Goal: Communication & Community: Share content

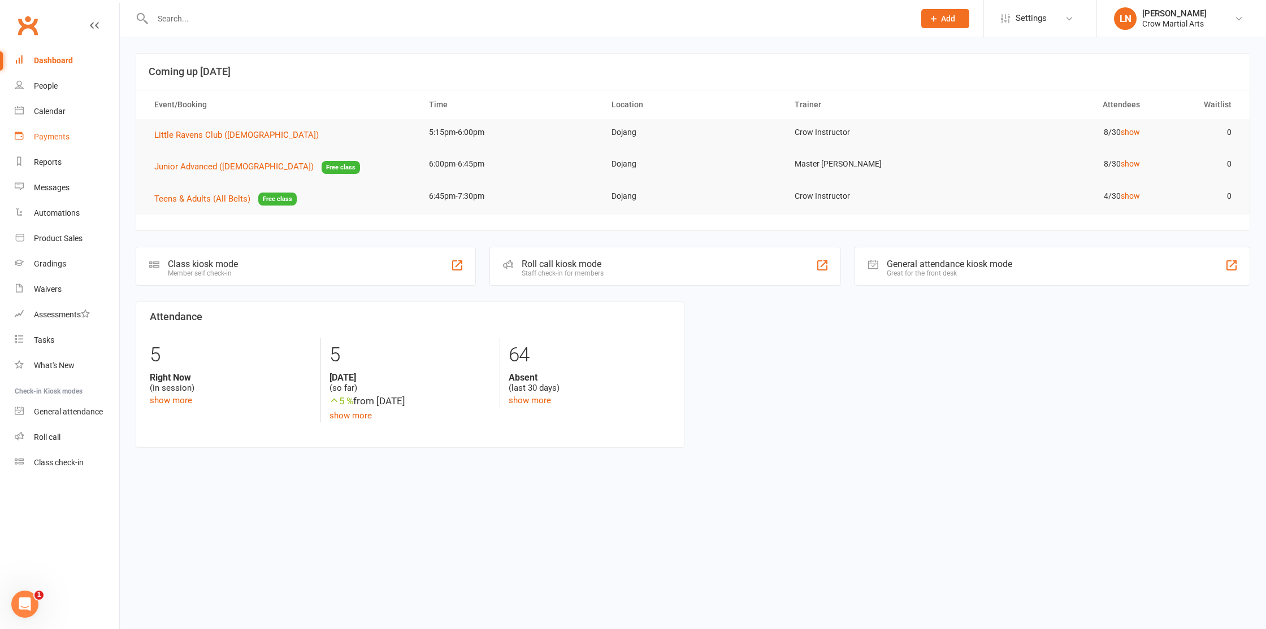
click at [68, 137] on div "Payments" at bounding box center [52, 136] width 36 height 9
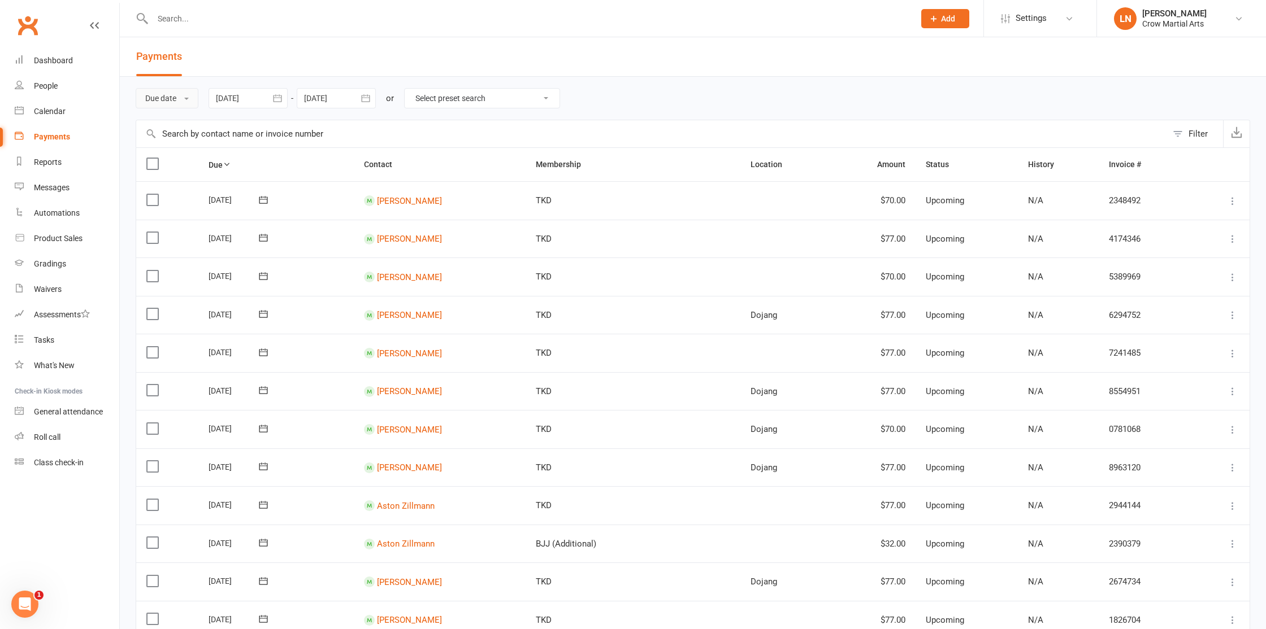
click at [153, 95] on button "Due date" at bounding box center [167, 98] width 63 height 20
click at [179, 138] on link "Date paid" at bounding box center [192, 146] width 112 height 23
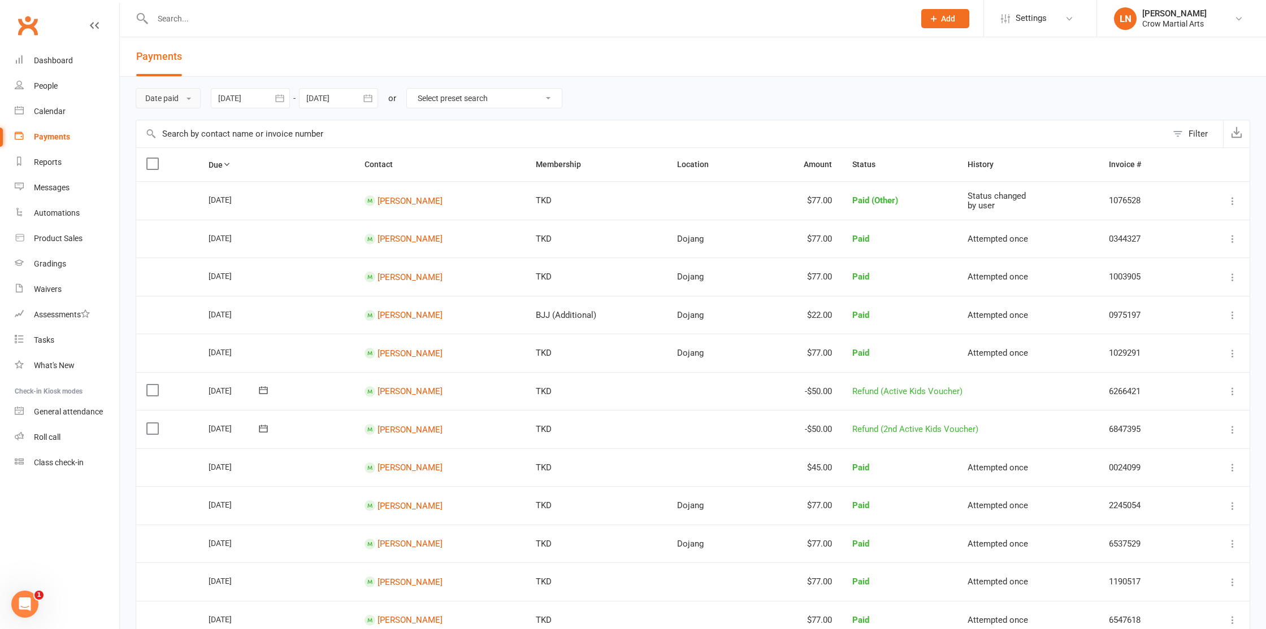
click at [184, 105] on button "Date paid" at bounding box center [168, 98] width 65 height 20
click at [179, 164] on link "Date failed" at bounding box center [192, 169] width 112 height 23
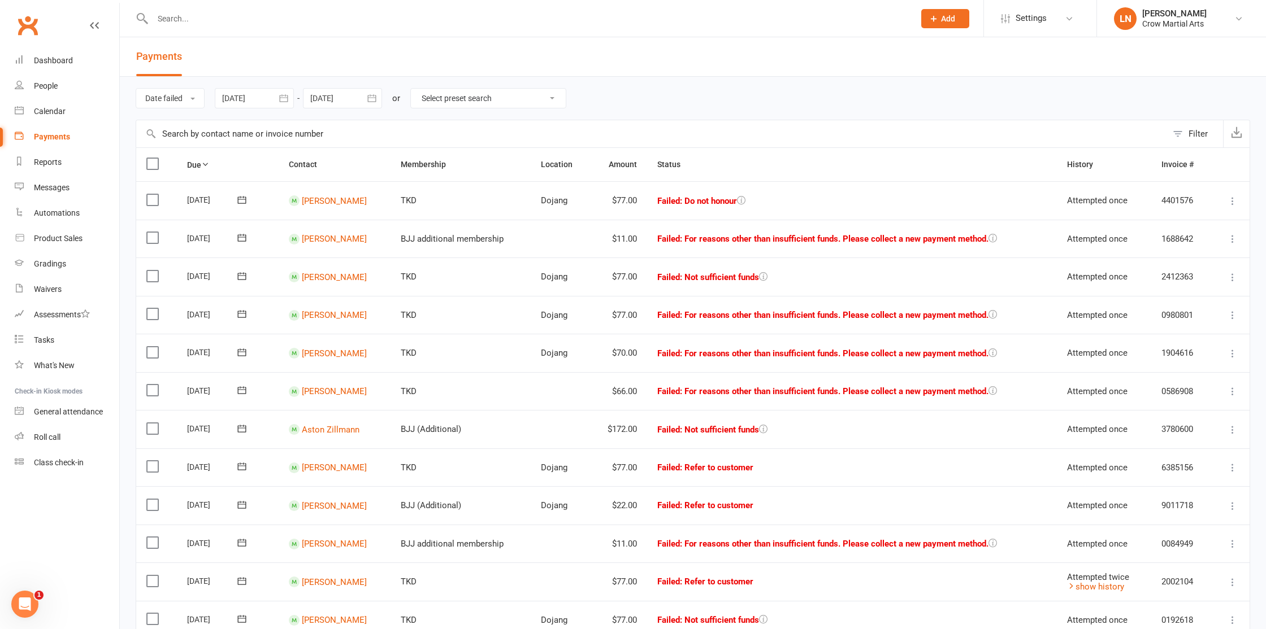
click at [260, 13] on input "text" at bounding box center [527, 19] width 757 height 16
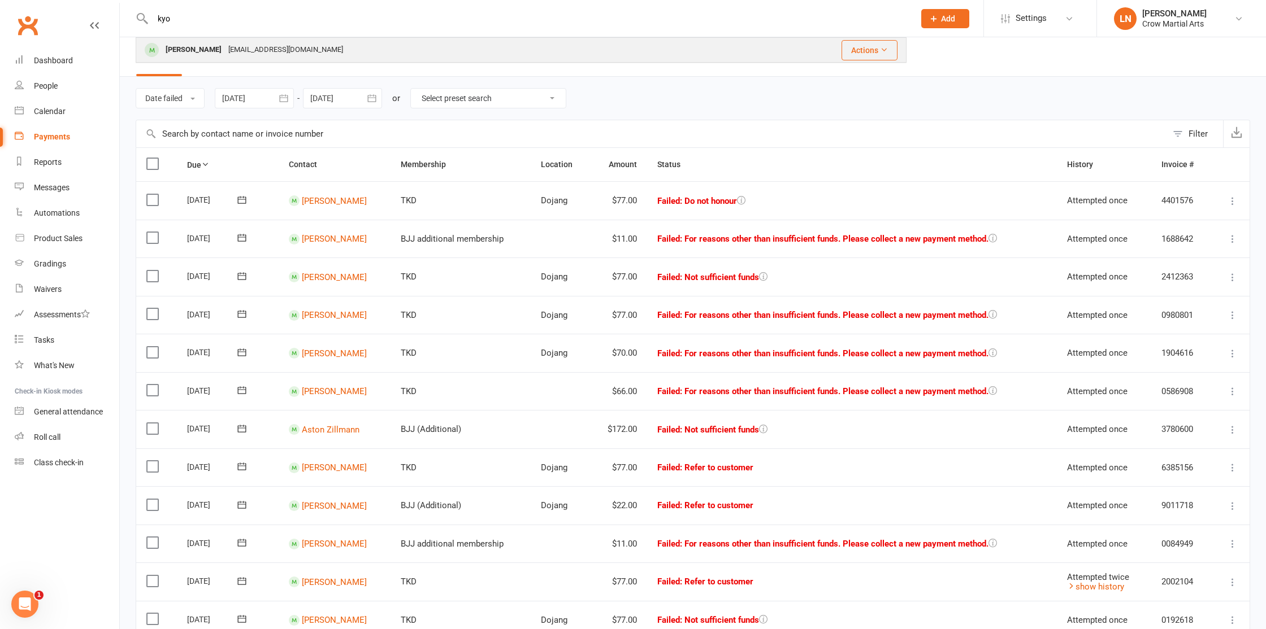
type input "kyo"
click at [252, 45] on div "reikato@rocketmail.com" at bounding box center [285, 50] width 121 height 16
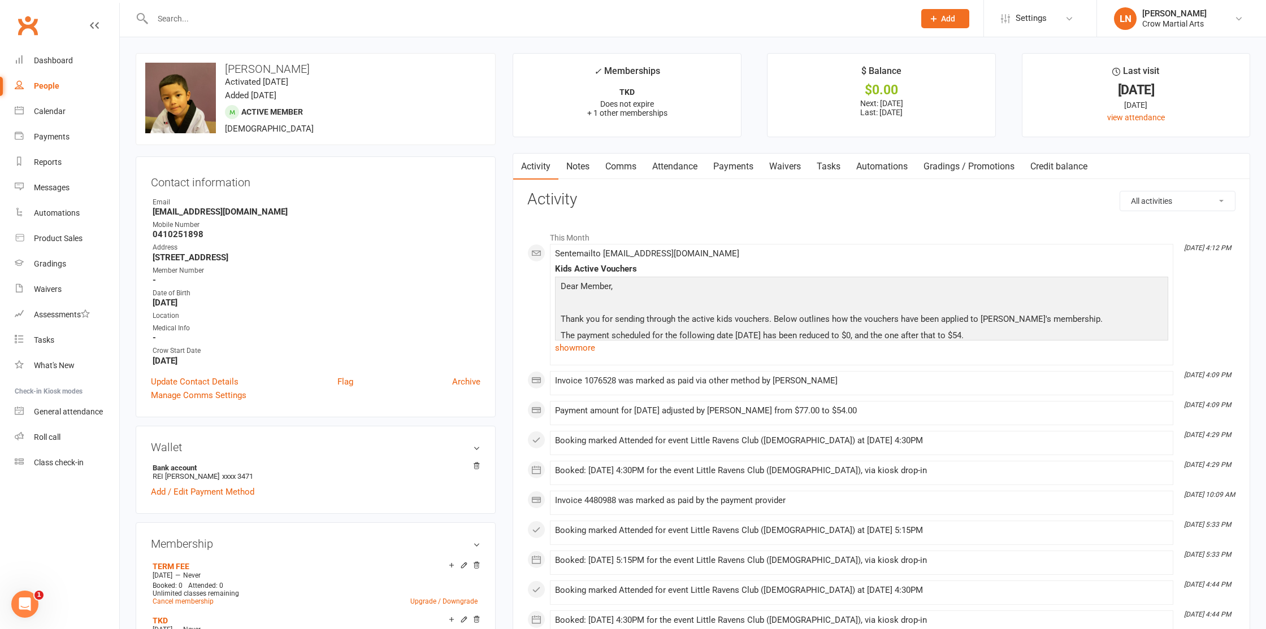
click at [778, 170] on link "Waivers" at bounding box center [784, 167] width 47 height 26
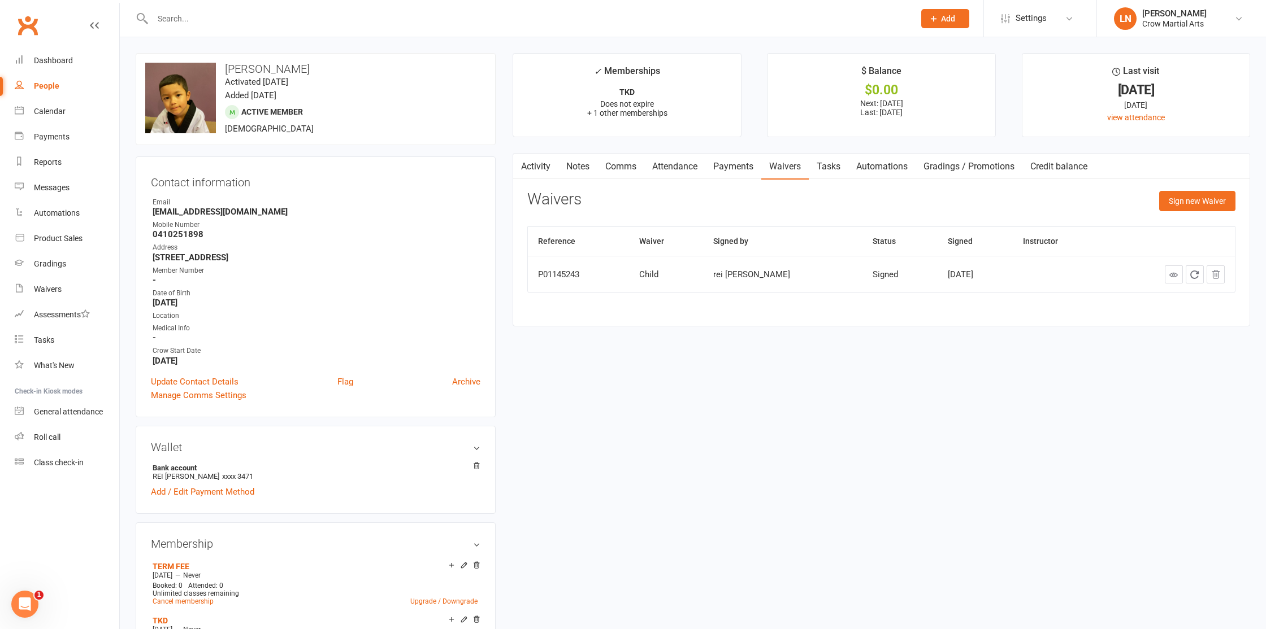
click at [1052, 171] on link "Credit balance" at bounding box center [1058, 167] width 73 height 26
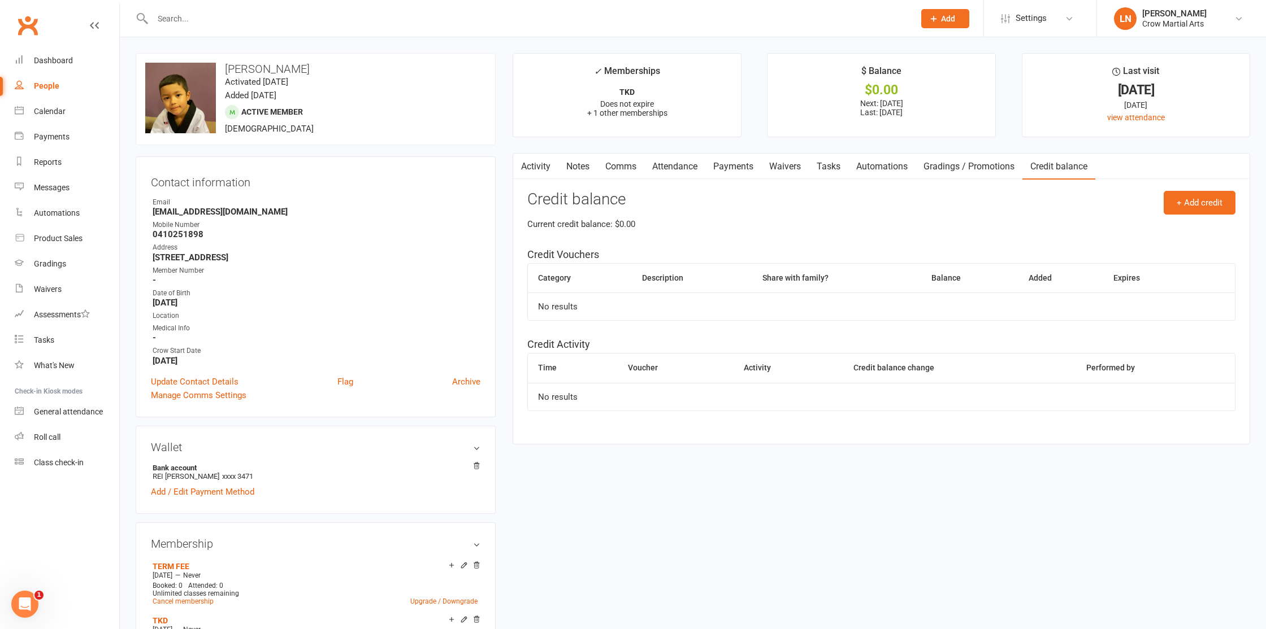
click at [980, 170] on link "Gradings / Promotions" at bounding box center [968, 167] width 107 height 26
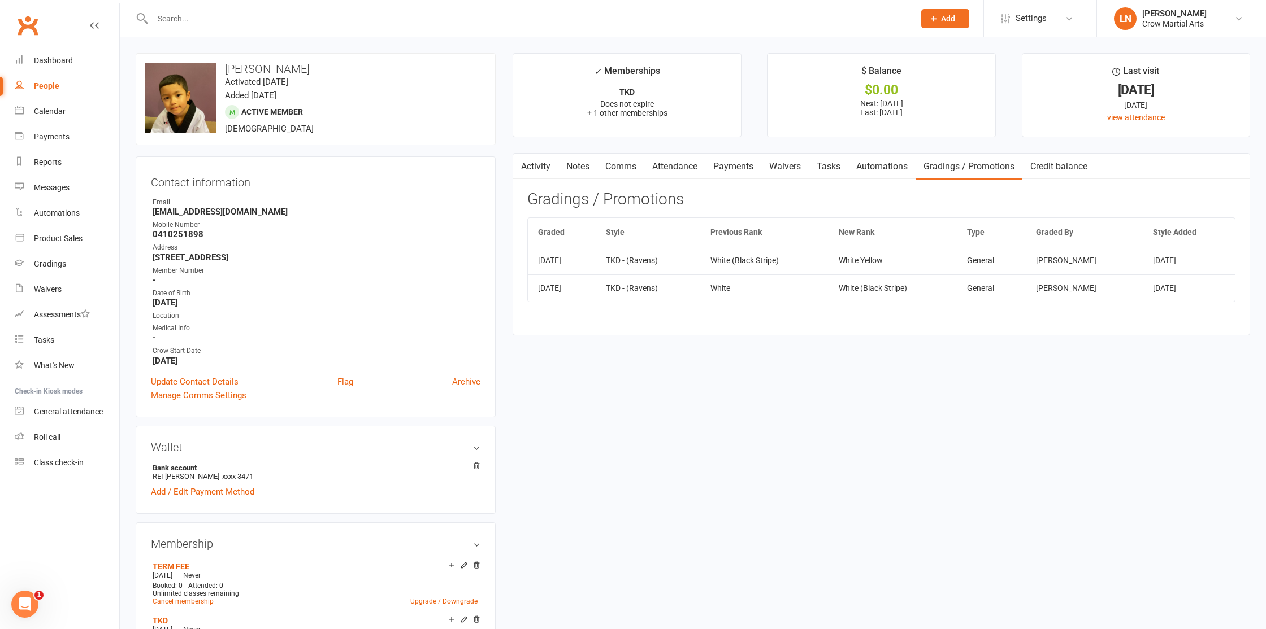
click at [859, 168] on link "Automations" at bounding box center [881, 167] width 67 height 26
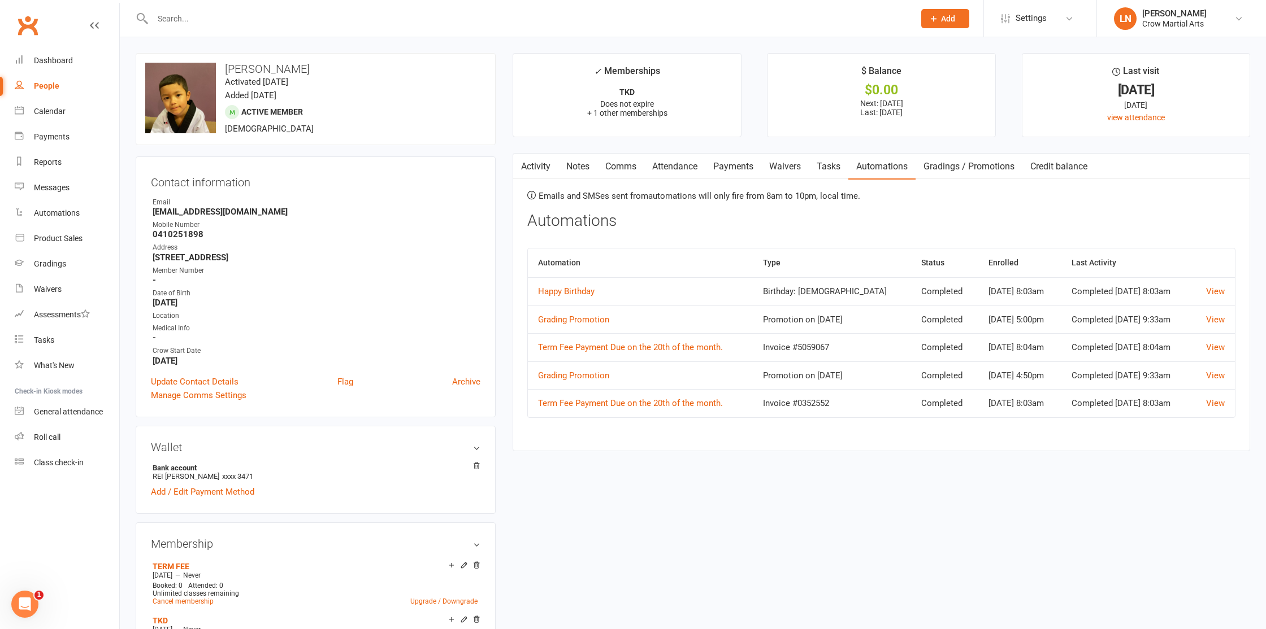
click at [826, 167] on link "Tasks" at bounding box center [829, 167] width 40 height 26
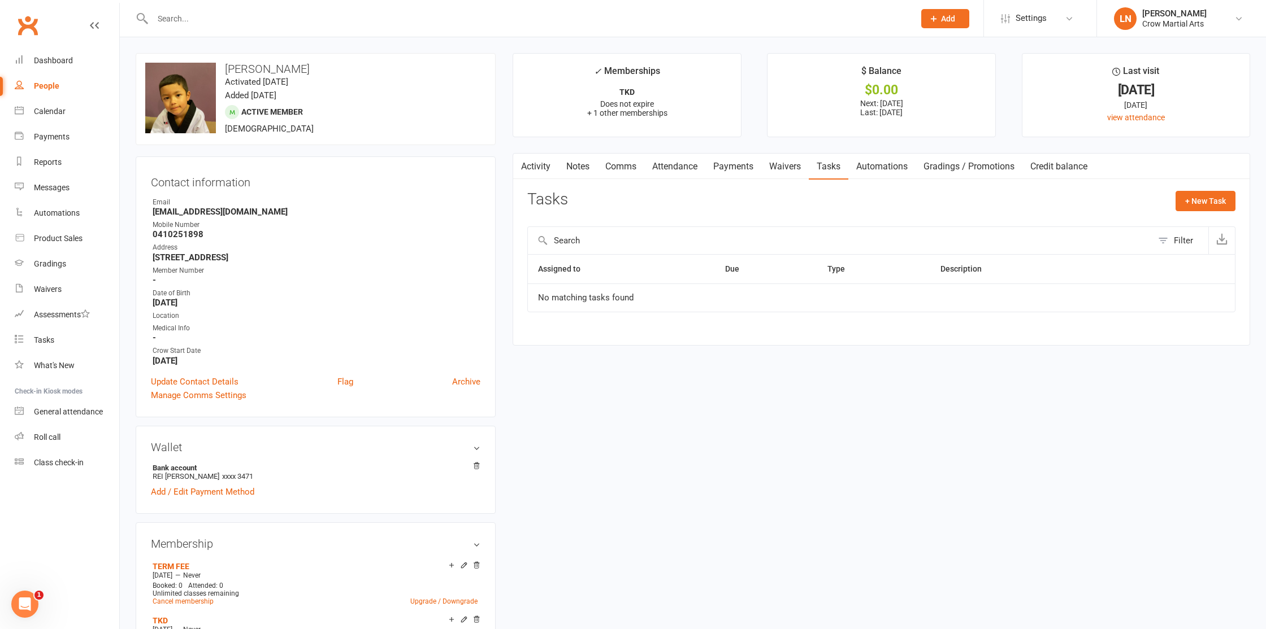
click at [779, 167] on link "Waivers" at bounding box center [784, 167] width 47 height 26
click at [733, 167] on link "Payments" at bounding box center [733, 167] width 56 height 26
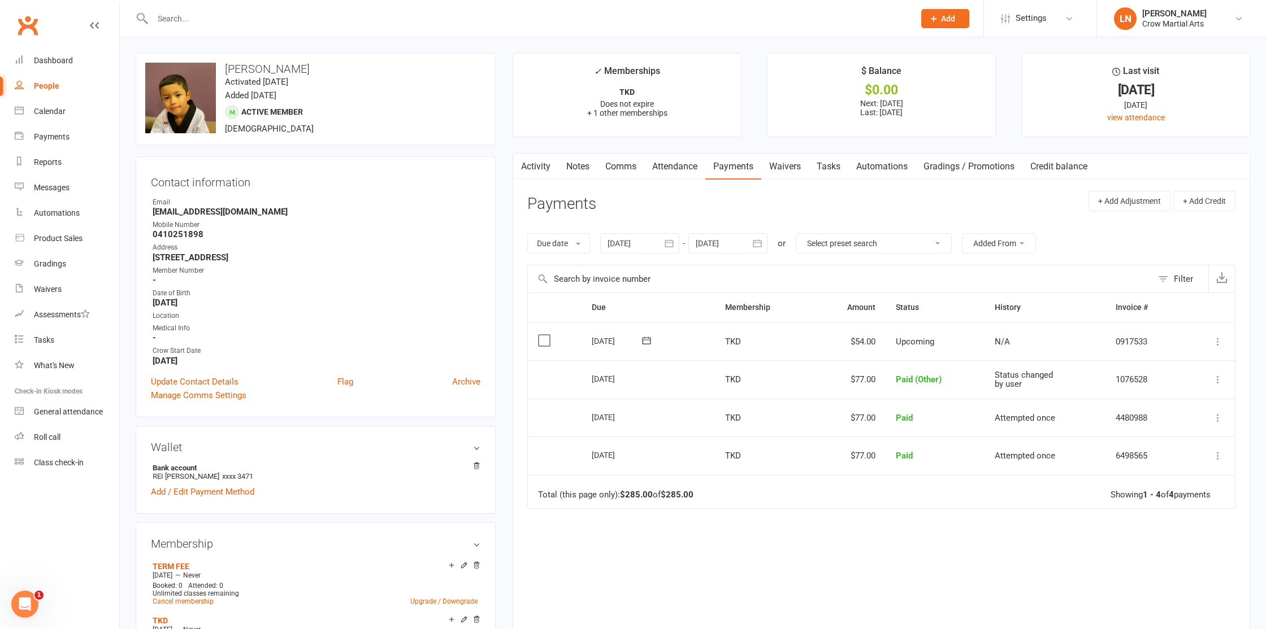
click at [692, 168] on link "Attendance" at bounding box center [674, 167] width 61 height 26
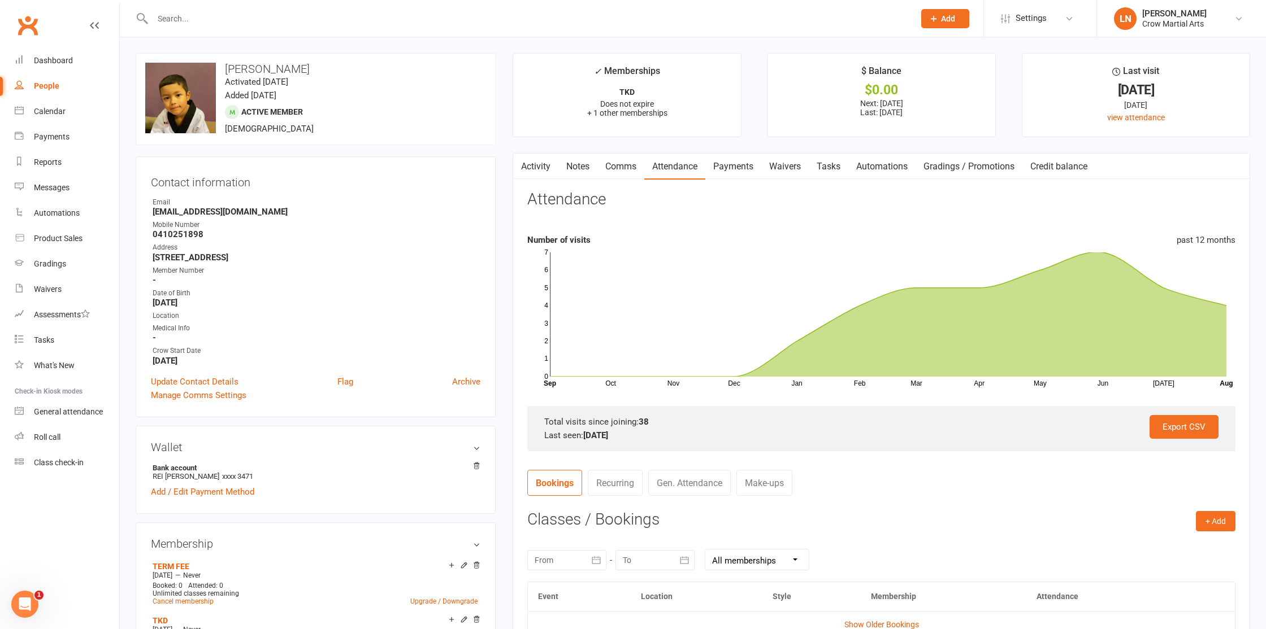
click at [612, 168] on link "Comms" at bounding box center [620, 167] width 47 height 26
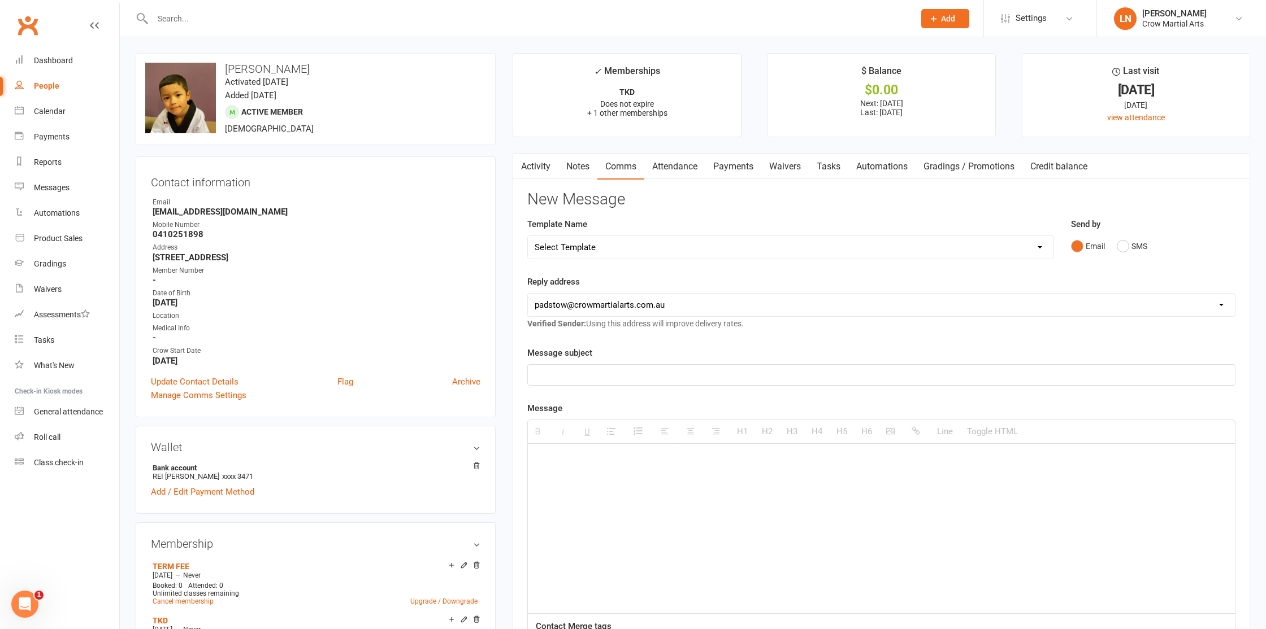
click at [590, 169] on link "Notes" at bounding box center [577, 167] width 39 height 26
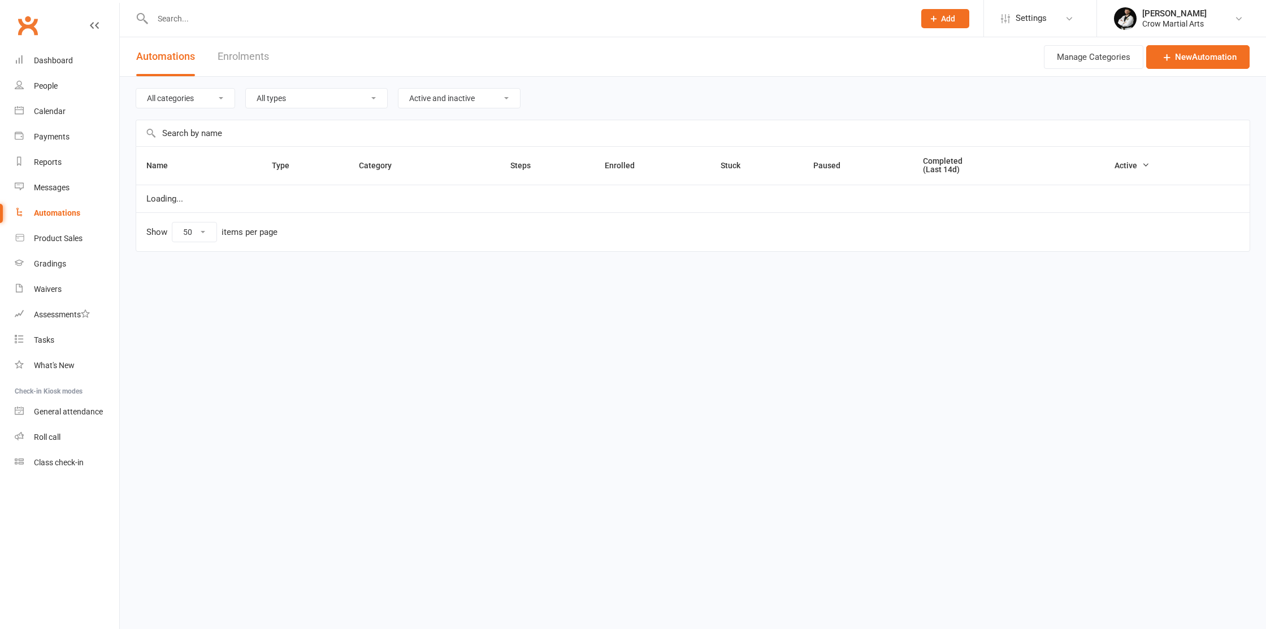
select select "50"
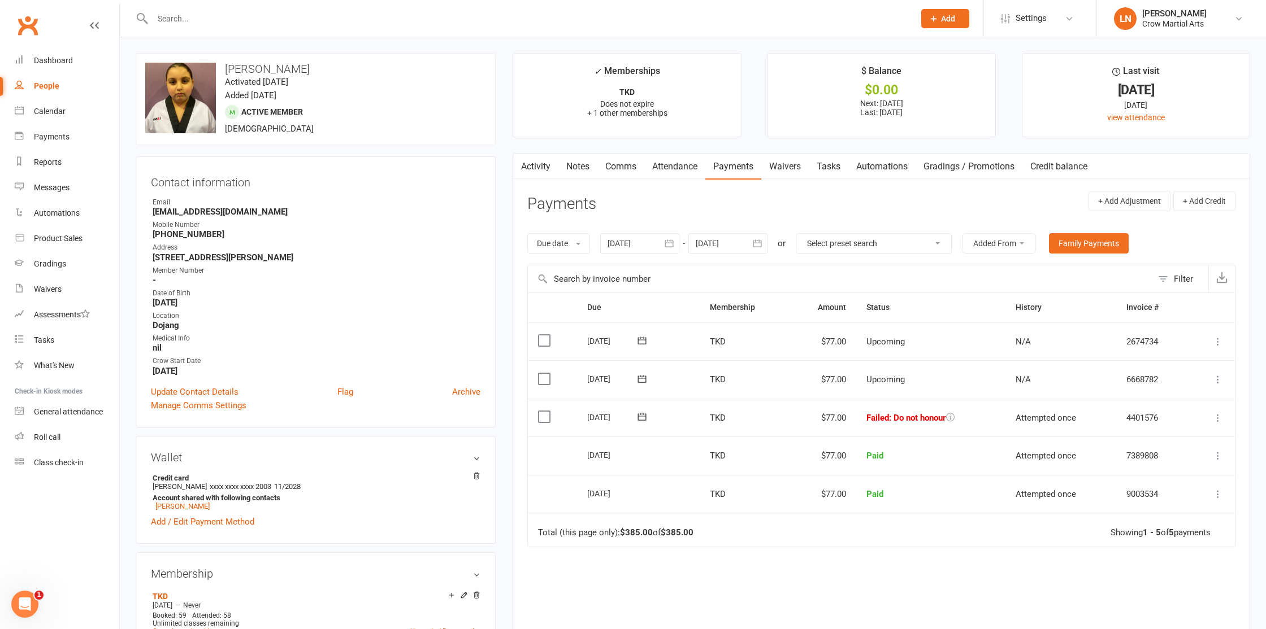
click at [955, 415] on td "Failed : Do not honour" at bounding box center [930, 418] width 149 height 38
click at [952, 415] on icon at bounding box center [950, 417] width 8 height 8
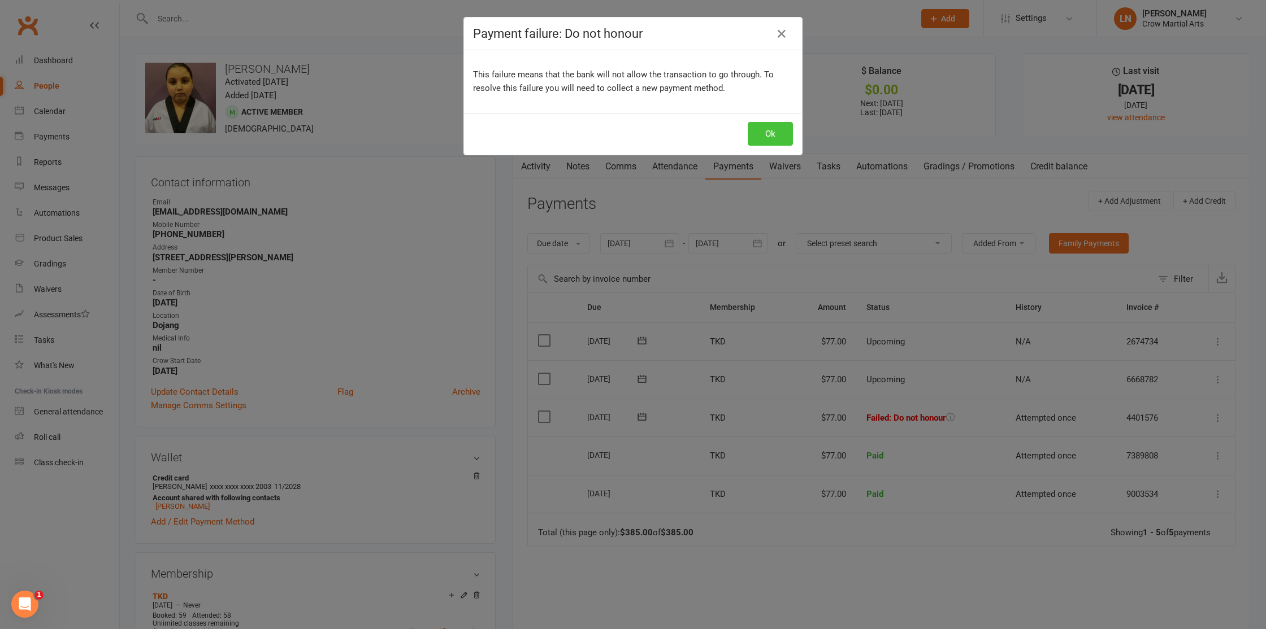
click at [766, 138] on button "Ok" at bounding box center [770, 134] width 45 height 24
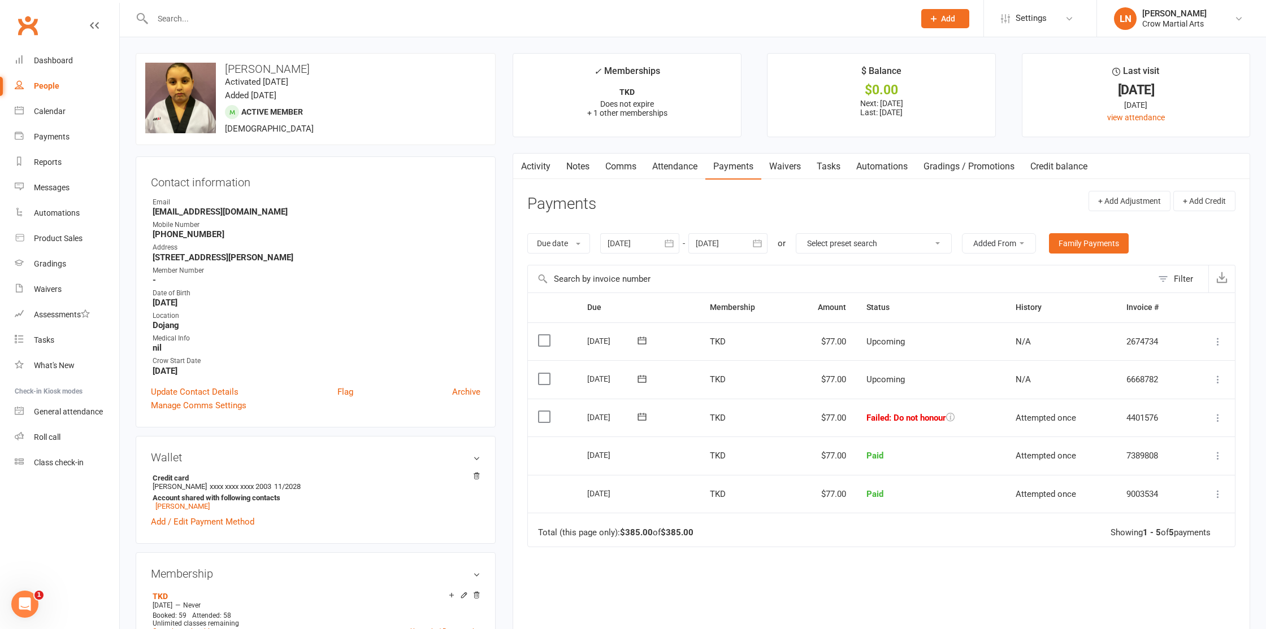
click at [687, 170] on link "Attendance" at bounding box center [674, 167] width 61 height 26
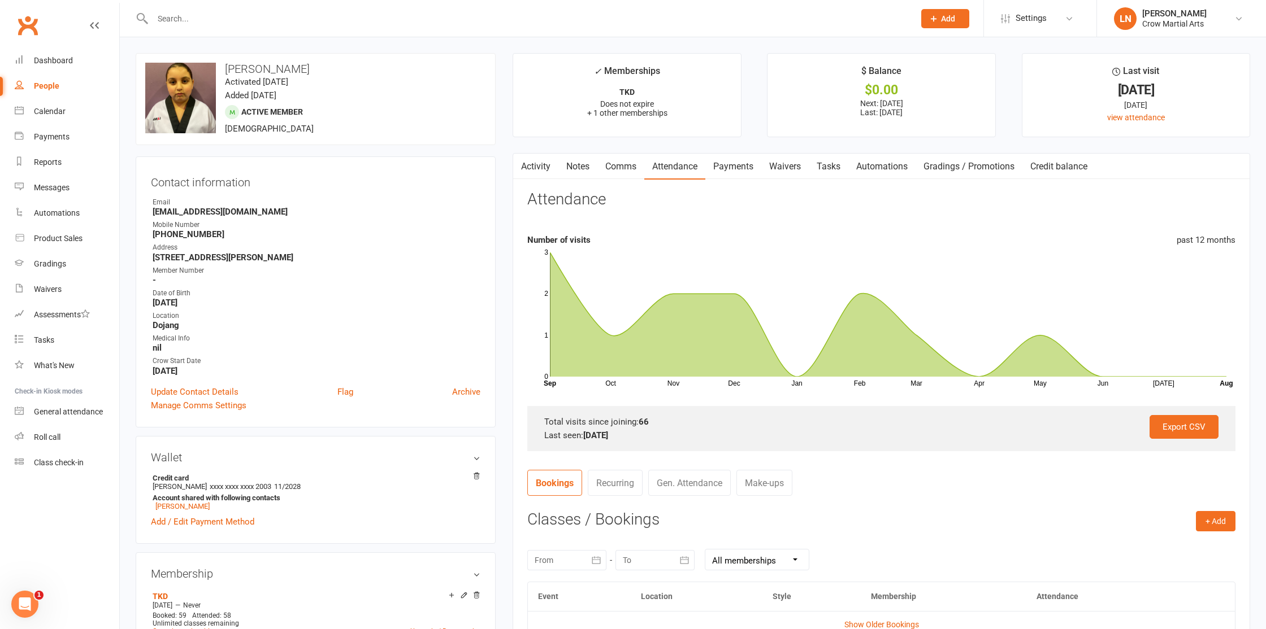
click at [539, 173] on link "Activity" at bounding box center [535, 167] width 45 height 26
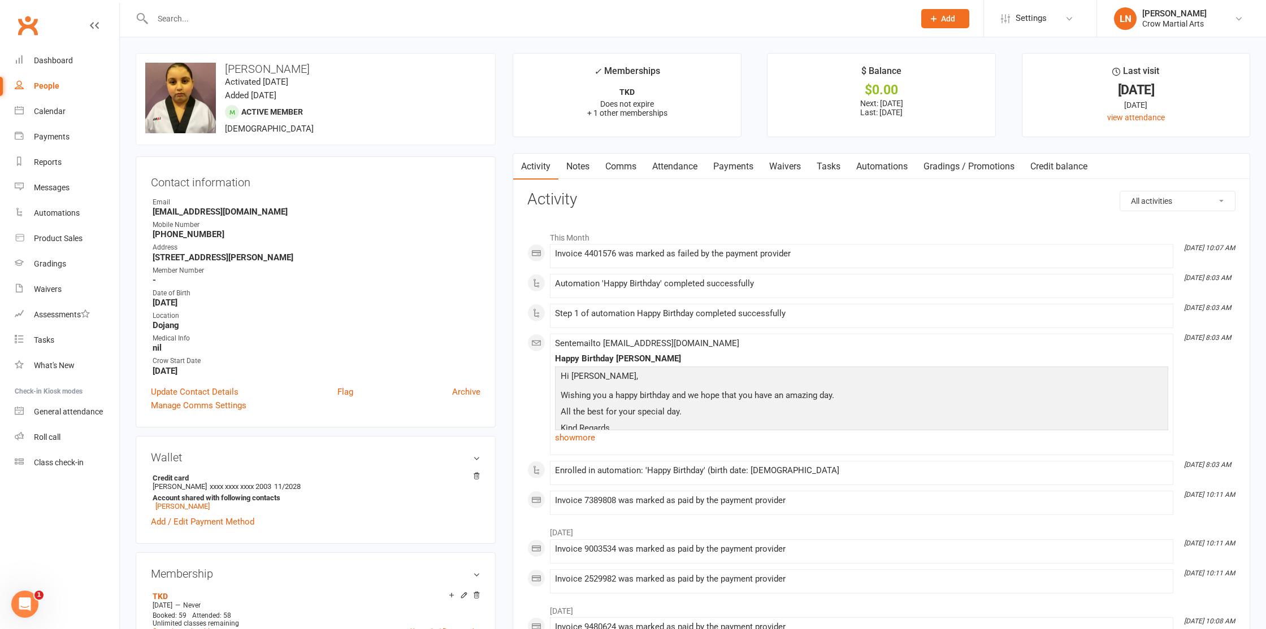
click at [730, 171] on link "Payments" at bounding box center [733, 167] width 56 height 26
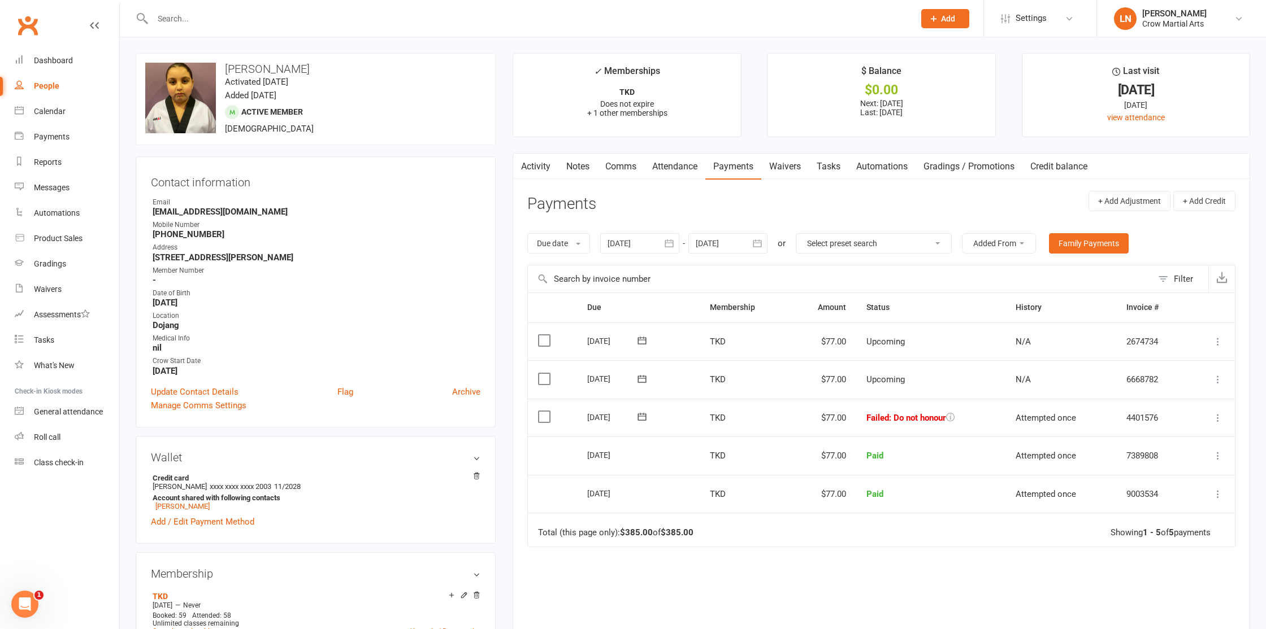
click at [620, 168] on link "Comms" at bounding box center [620, 167] width 47 height 26
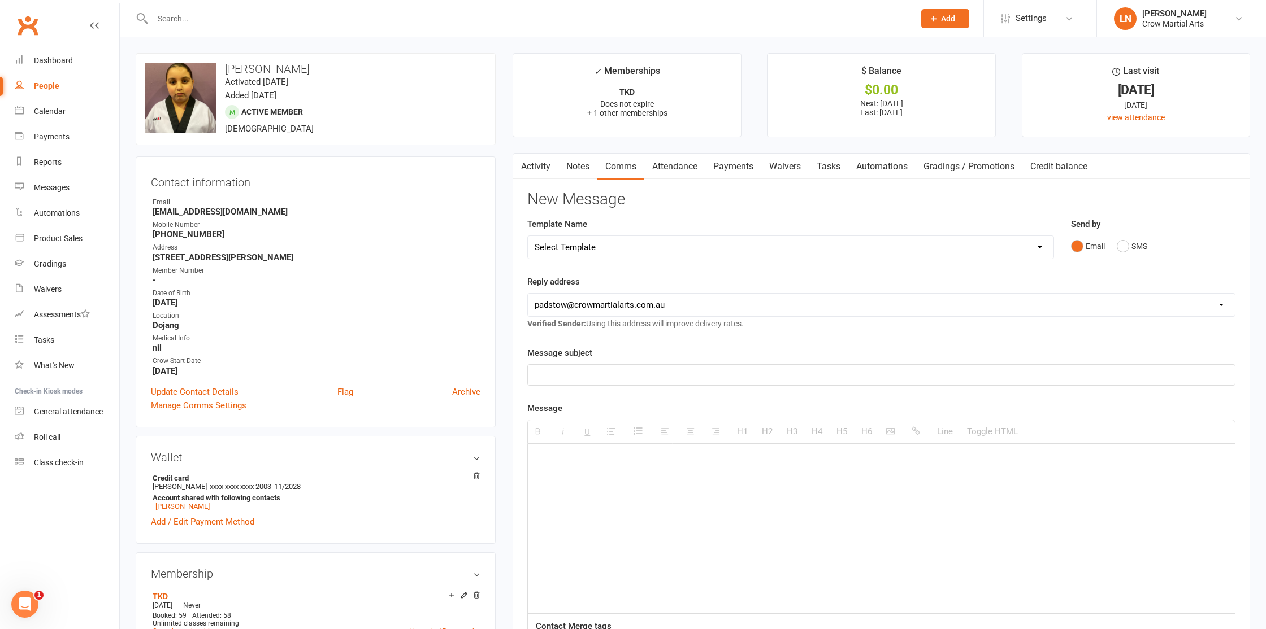
click at [629, 242] on select "Select Template [Email] $29.99 offer retention Parent [Email] No Show [SMS] SMS…" at bounding box center [790, 247] width 525 height 23
select select "14"
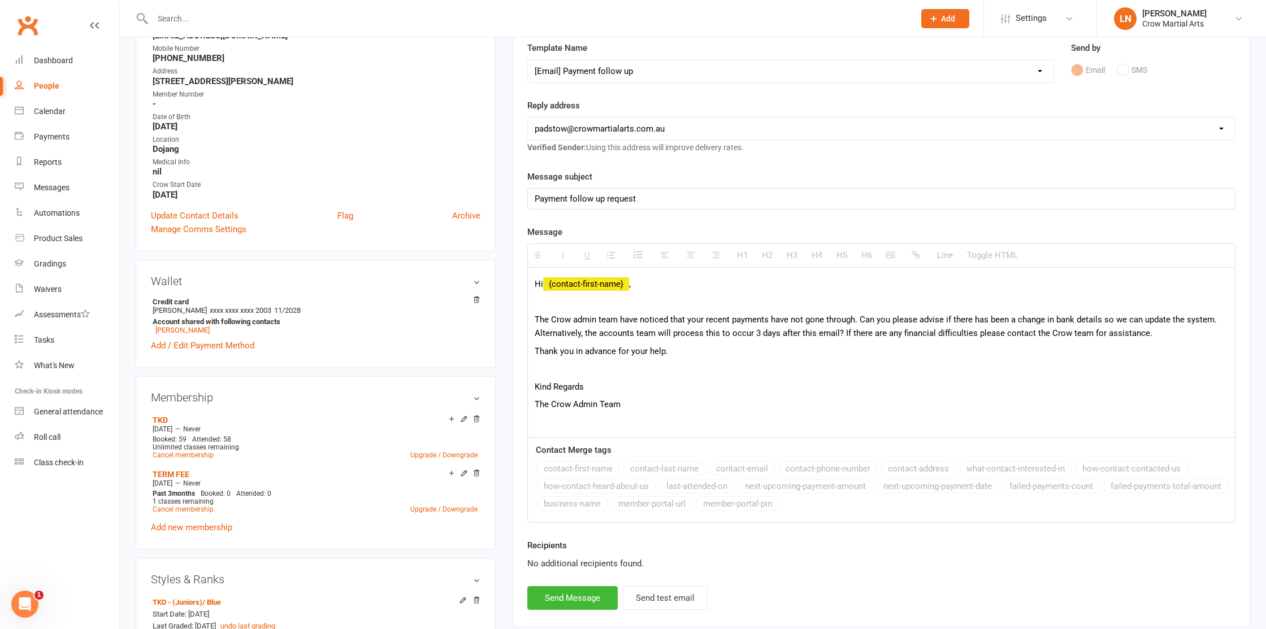
scroll to position [177, 0]
click at [556, 593] on button "Send Message" at bounding box center [572, 597] width 90 height 24
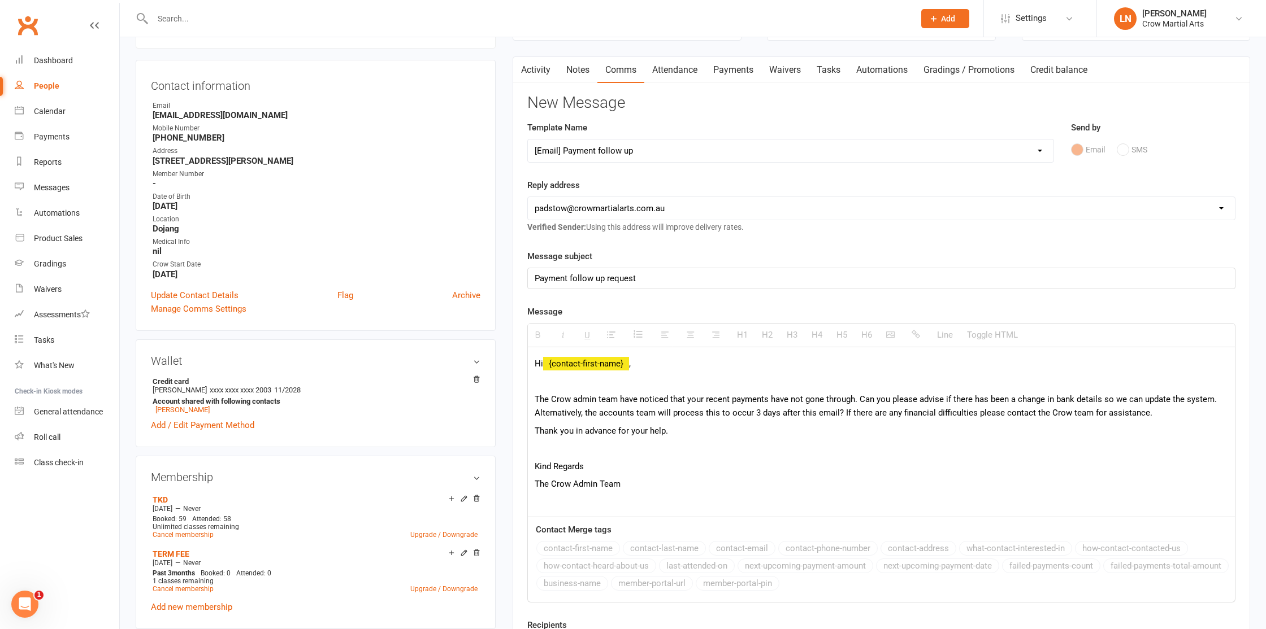
scroll to position [0, 0]
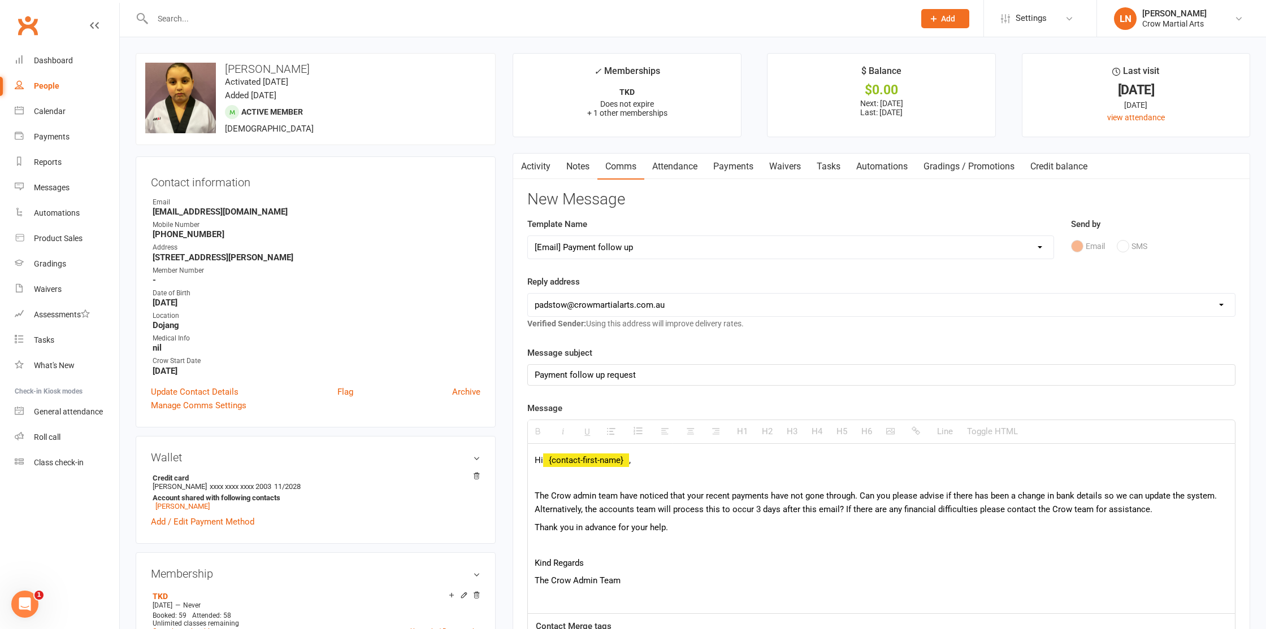
select select
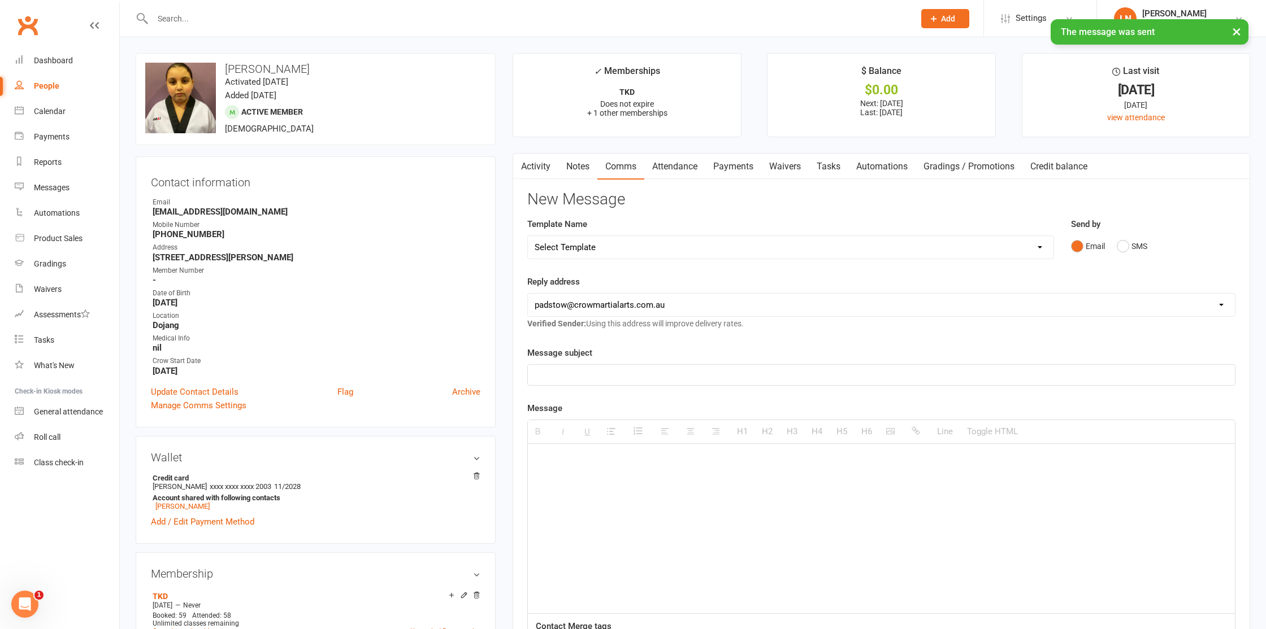
click at [713, 171] on link "Payments" at bounding box center [733, 167] width 56 height 26
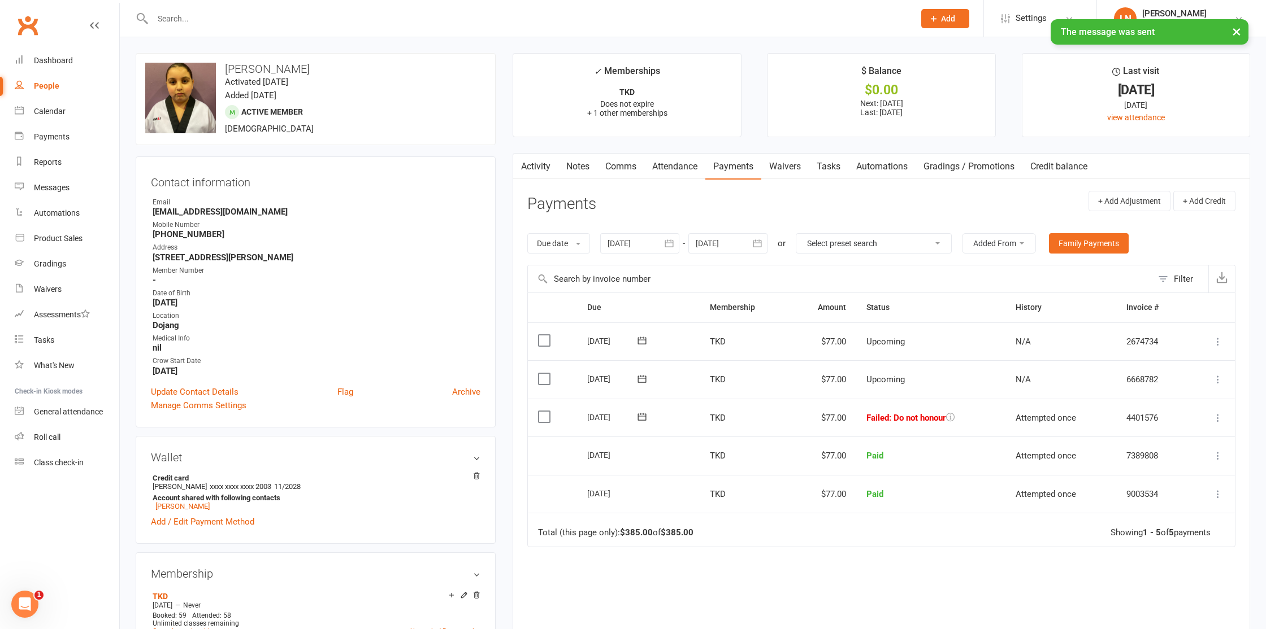
click at [645, 419] on icon at bounding box center [641, 416] width 8 height 7
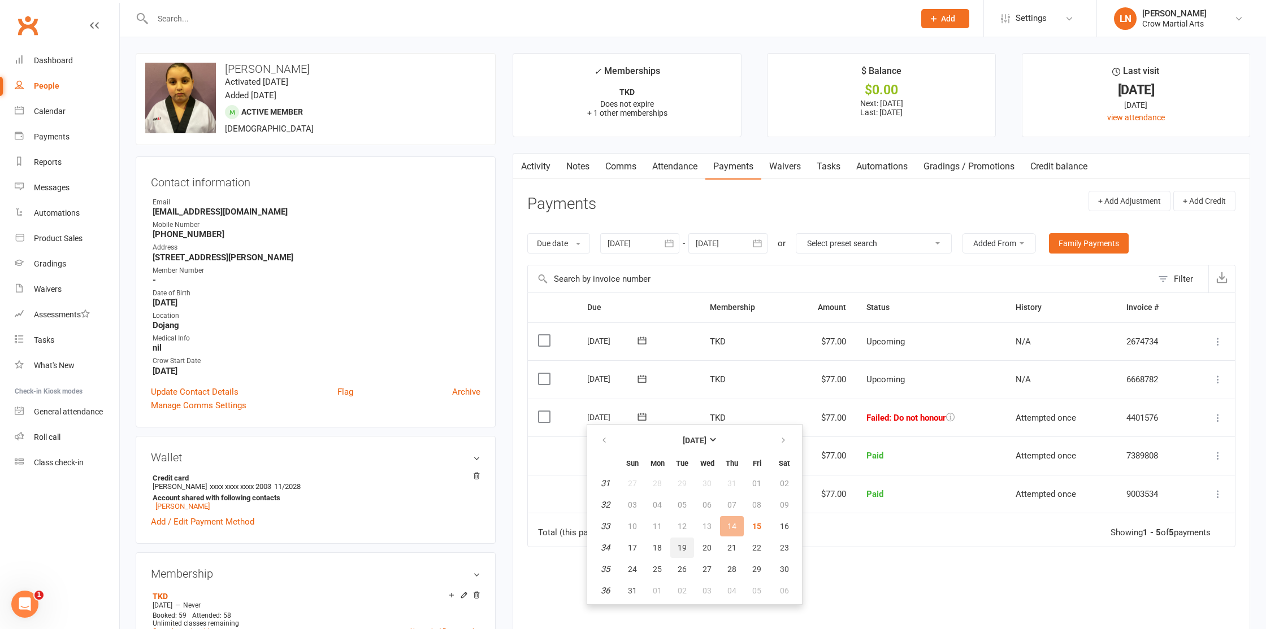
click at [677, 550] on span "19" at bounding box center [681, 548] width 9 height 9
